Goal: Information Seeking & Learning: Learn about a topic

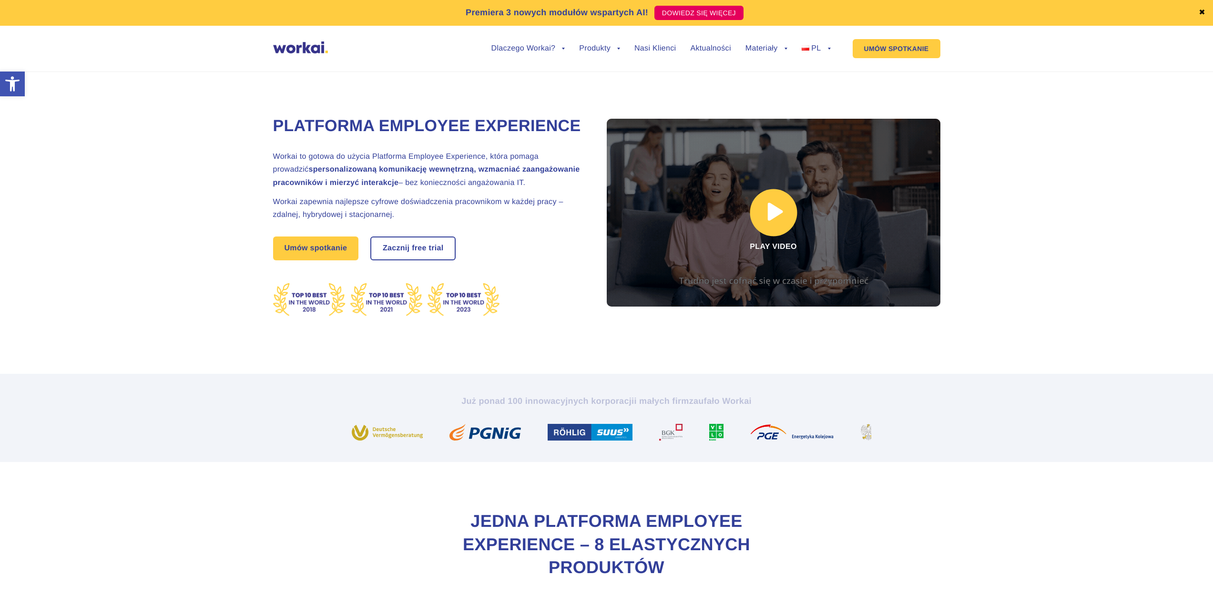
click at [757, 205] on link at bounding box center [774, 213] width 334 height 188
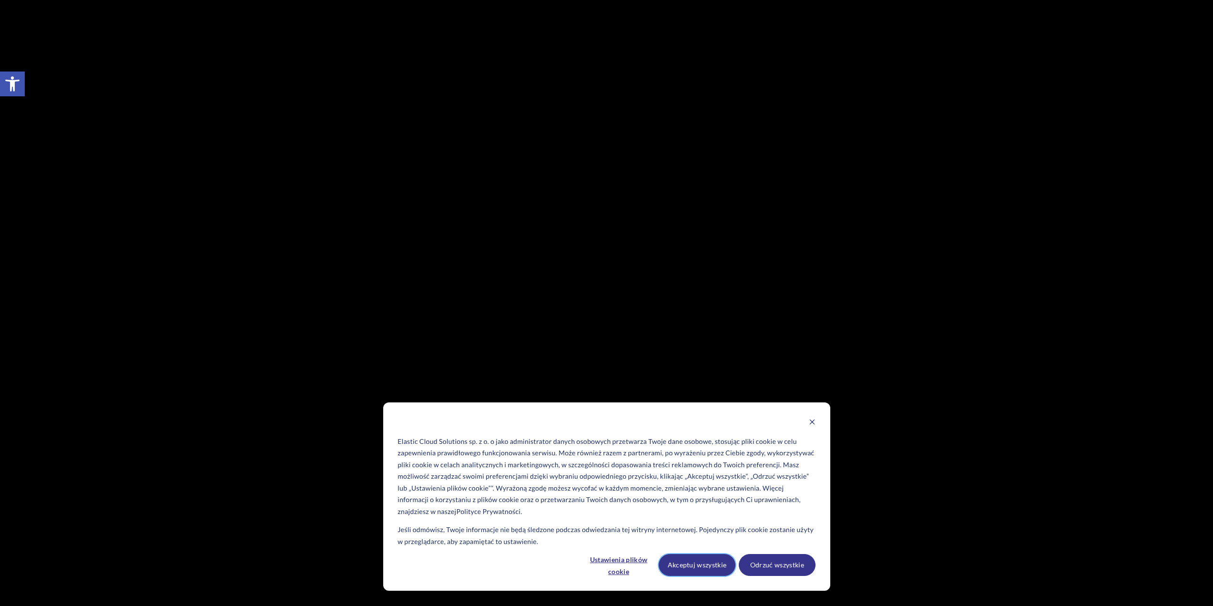
click at [702, 562] on button "Akceptuj wszystkie" at bounding box center [697, 565] width 77 height 22
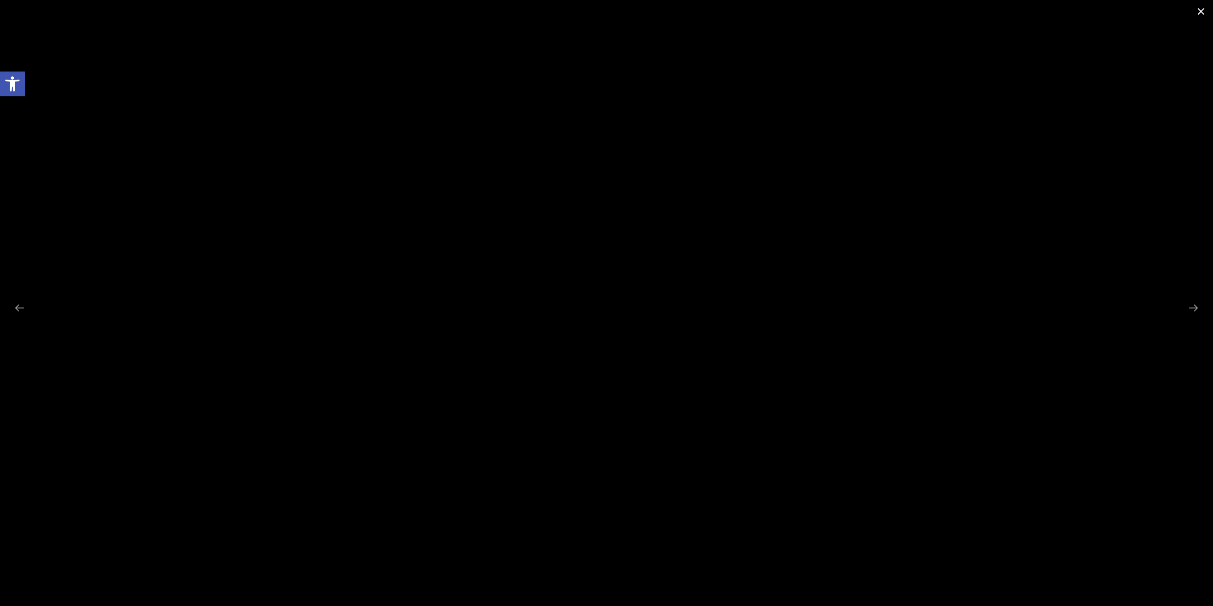
click at [1194, 10] on span at bounding box center [1201, 11] width 24 height 22
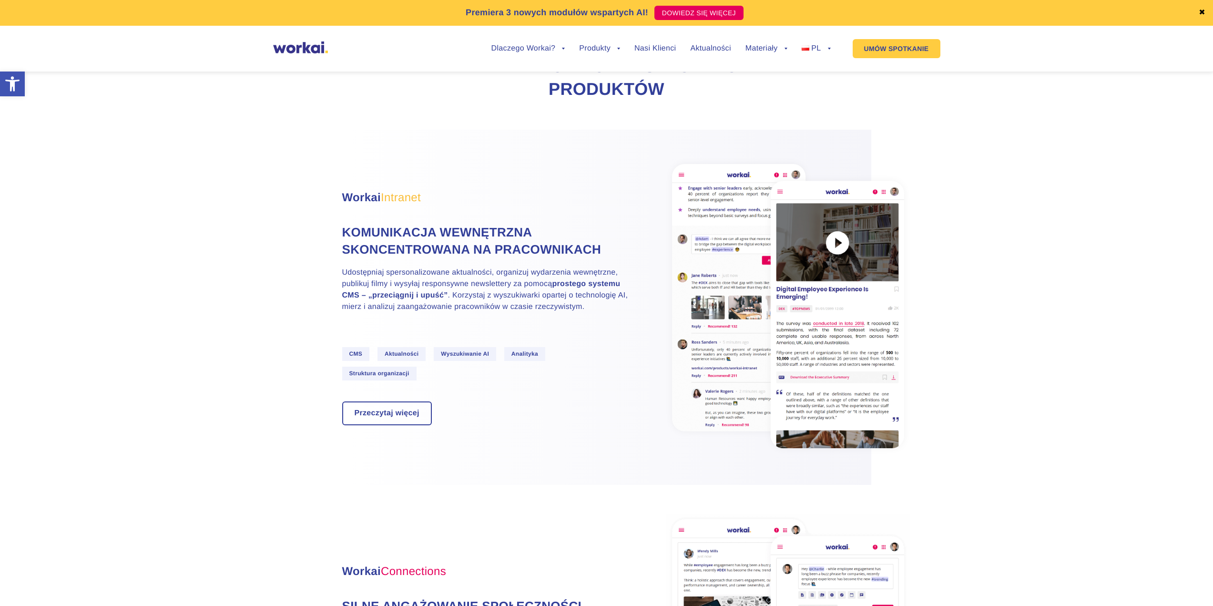
scroll to position [477, 0]
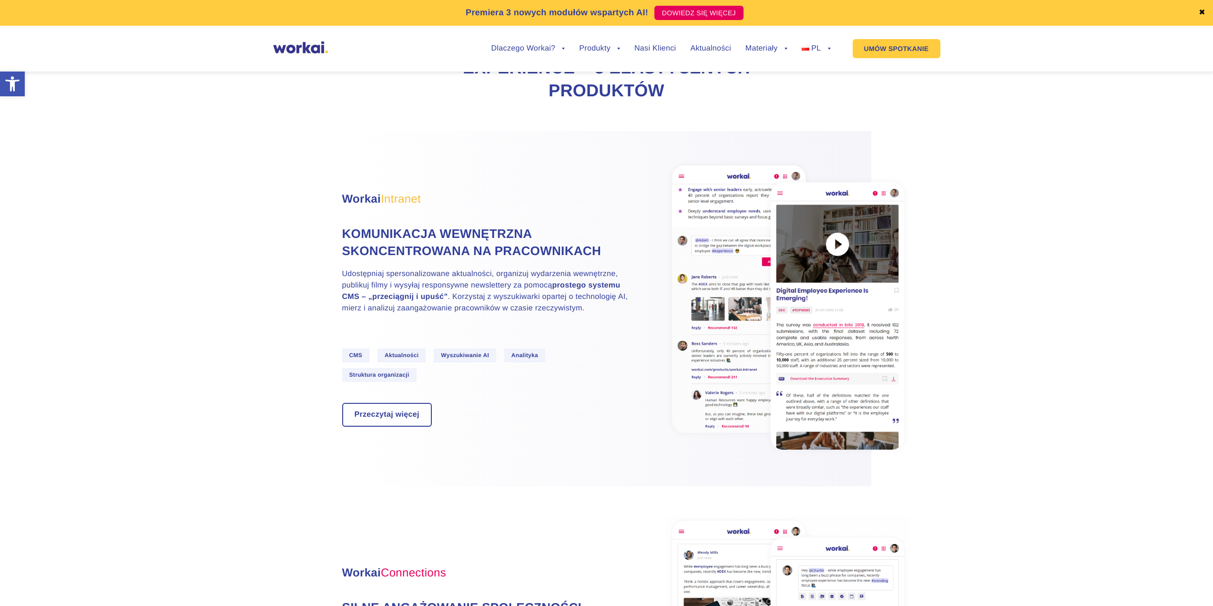
click at [398, 205] on span "Intranet" at bounding box center [401, 199] width 40 height 13
click at [509, 260] on h4 "Komunikacja wewnętrzna skoncentrowana na pracownikach" at bounding box center [485, 242] width 286 height 35
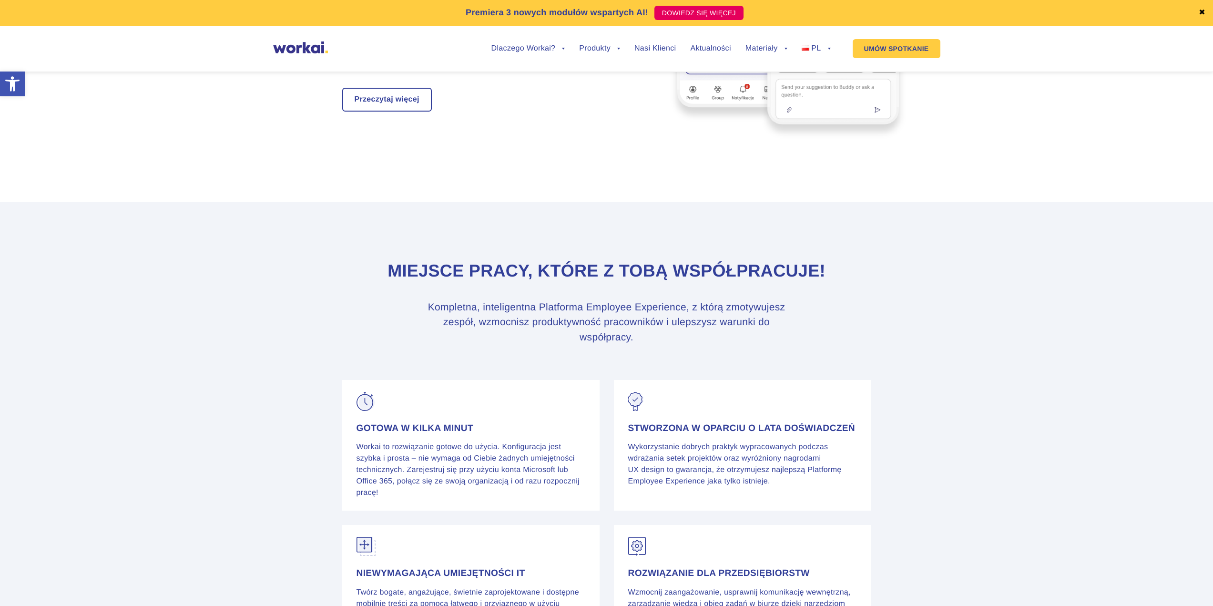
scroll to position [3336, 0]
